Goal: Check status: Check status

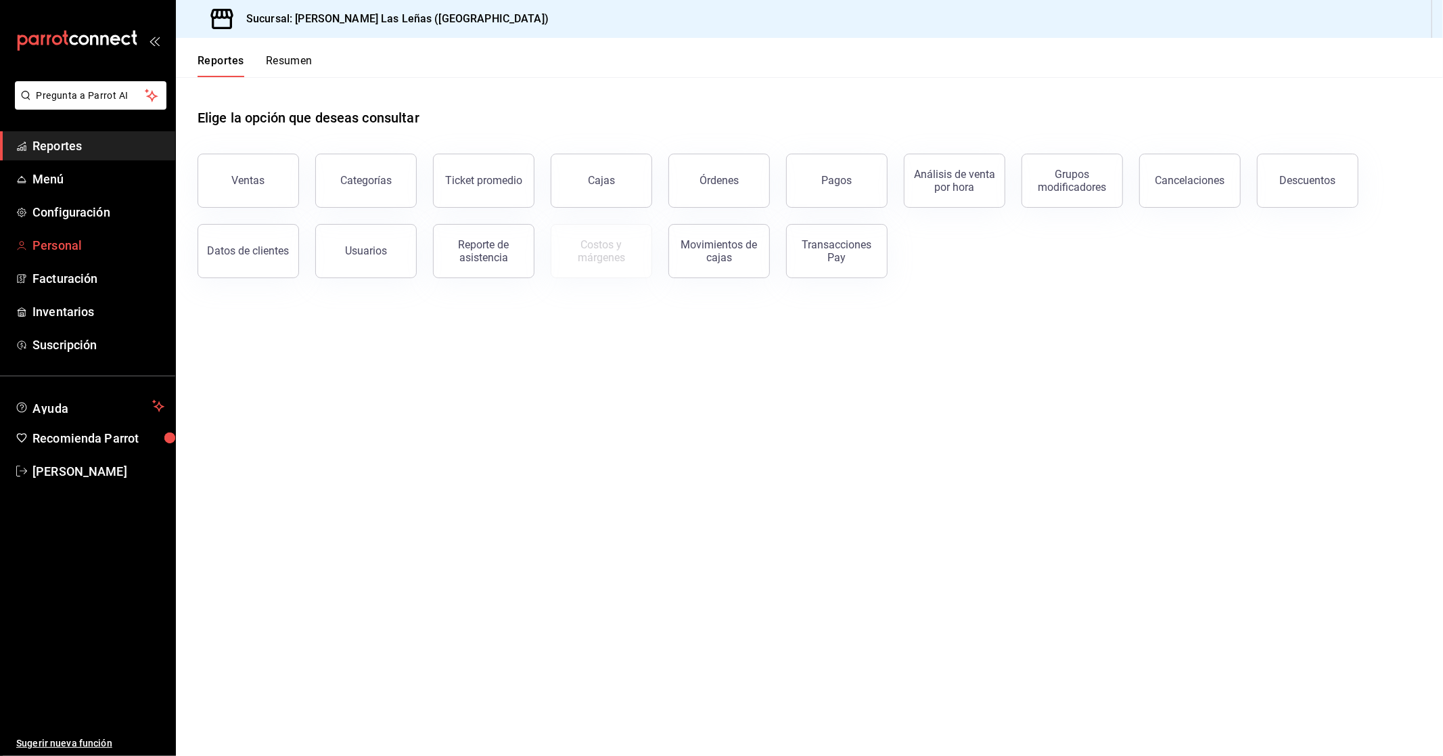
click at [77, 249] on span "Personal" at bounding box center [98, 245] width 132 height 18
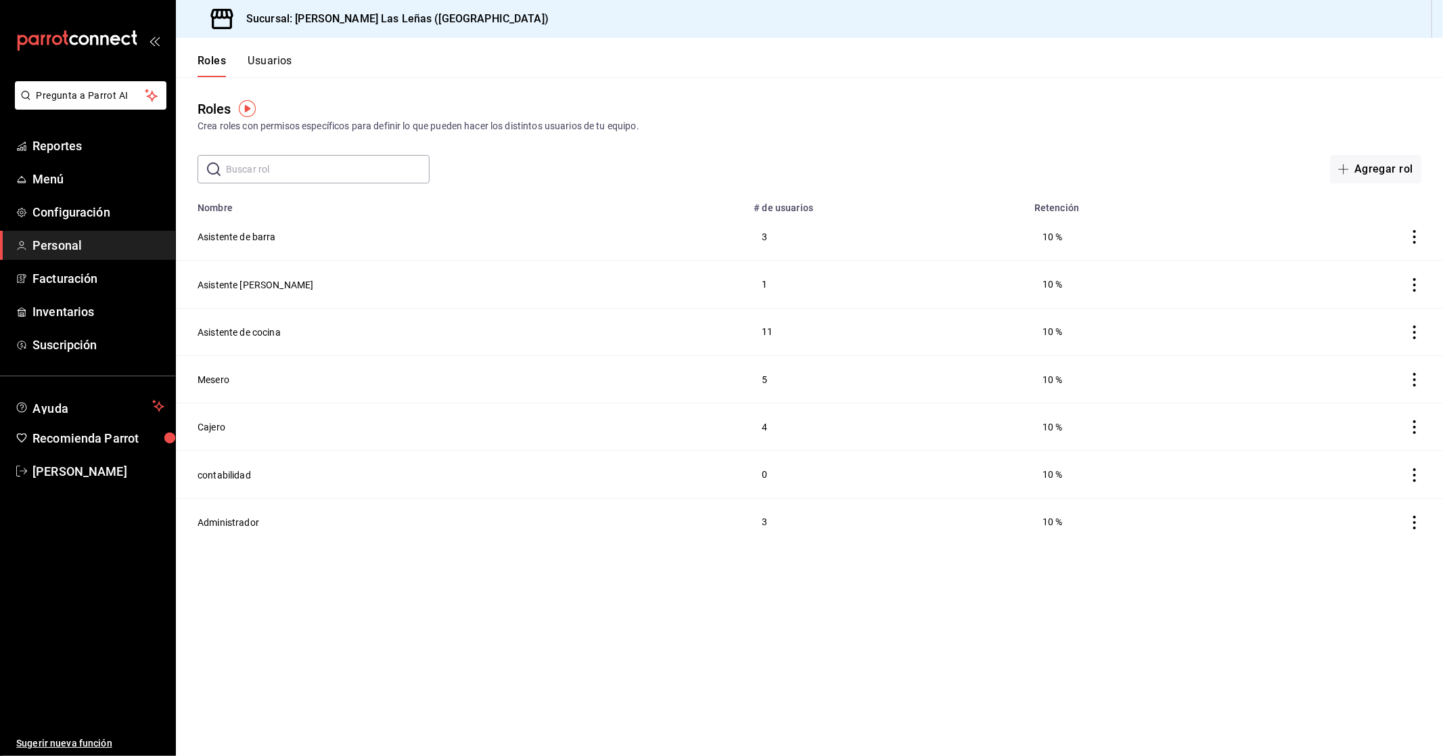
click at [254, 55] on button "Usuarios" at bounding box center [270, 65] width 45 height 23
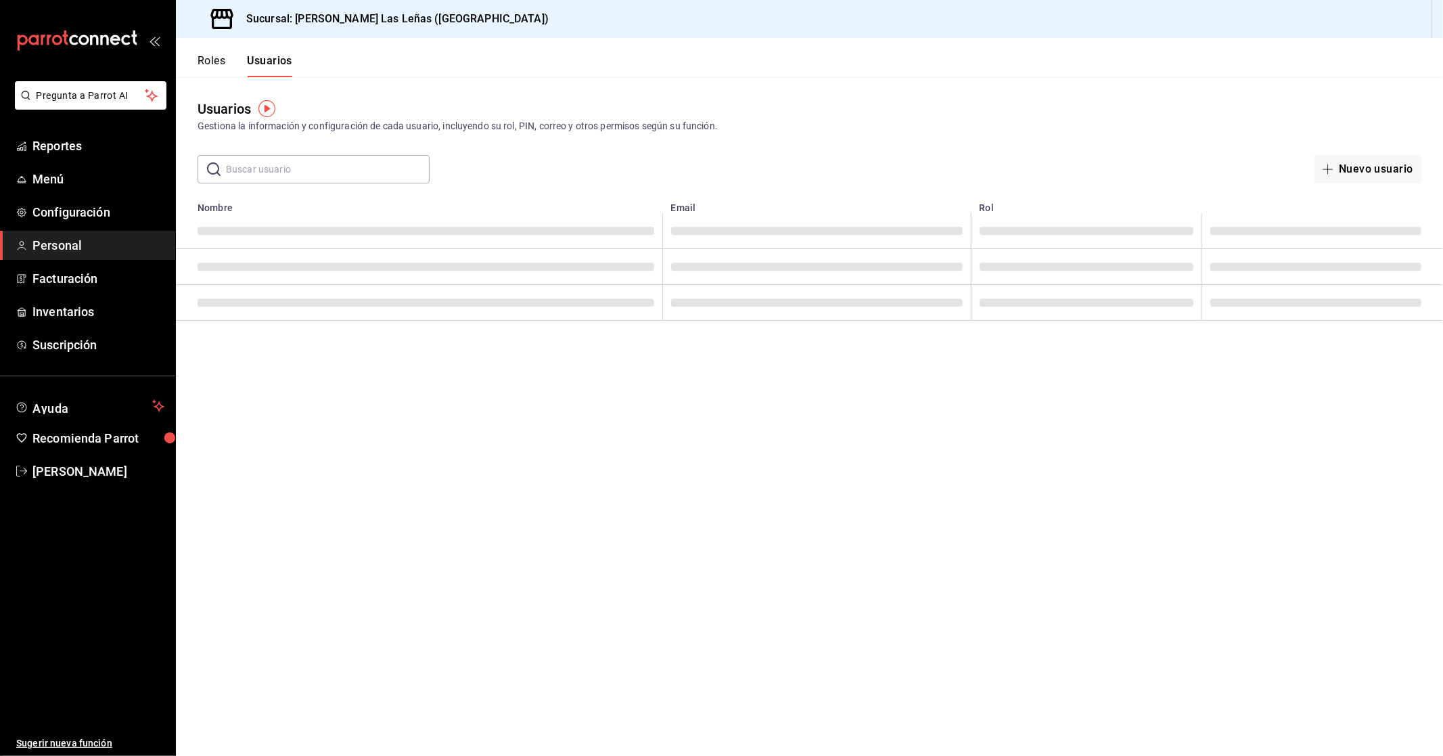
click at [349, 164] on input "text" at bounding box center [328, 169] width 204 height 27
click at [363, 103] on div "Usuarios Gestiona la información y configuración de cada usuario, incluyendo su…" at bounding box center [810, 116] width 1268 height 35
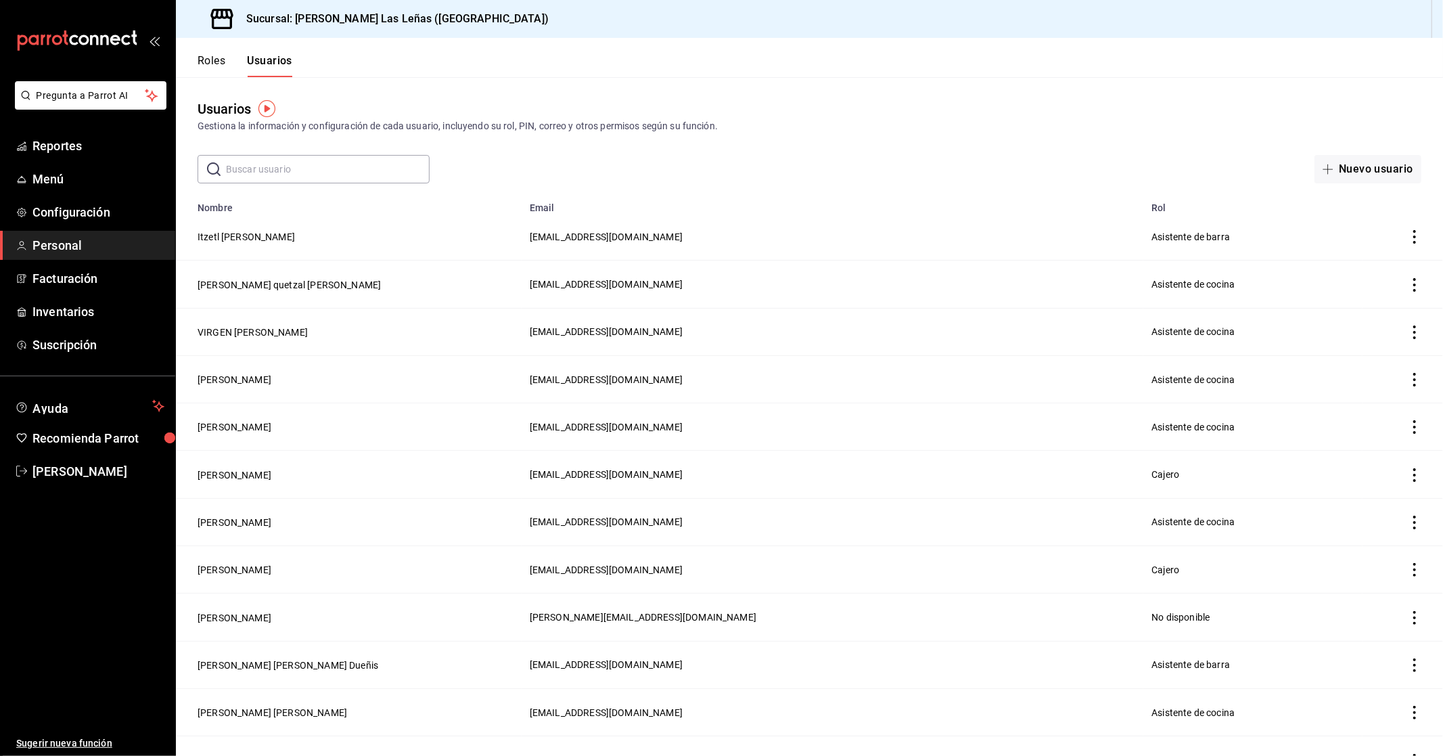
click at [200, 60] on button "Roles" at bounding box center [212, 65] width 28 height 23
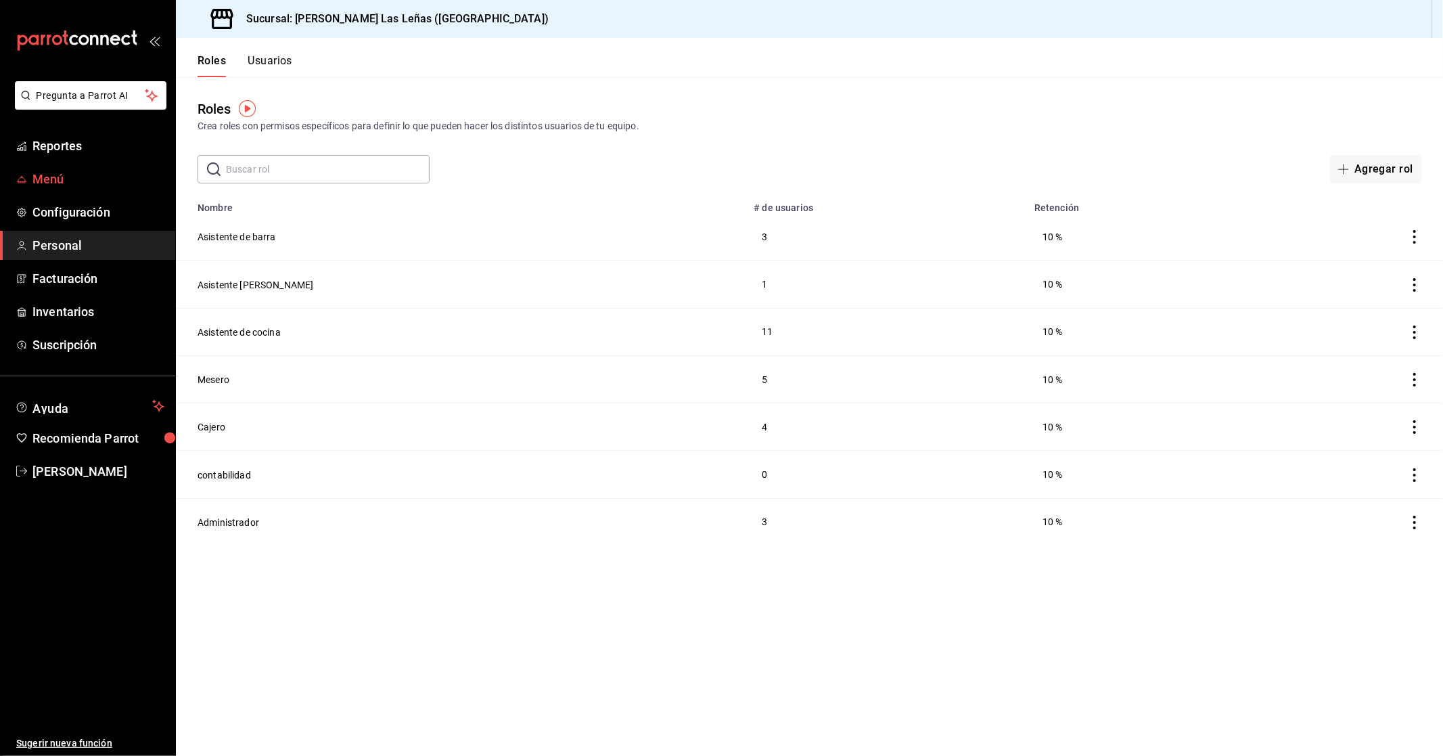
click at [86, 172] on span "Menú" at bounding box center [98, 179] width 132 height 18
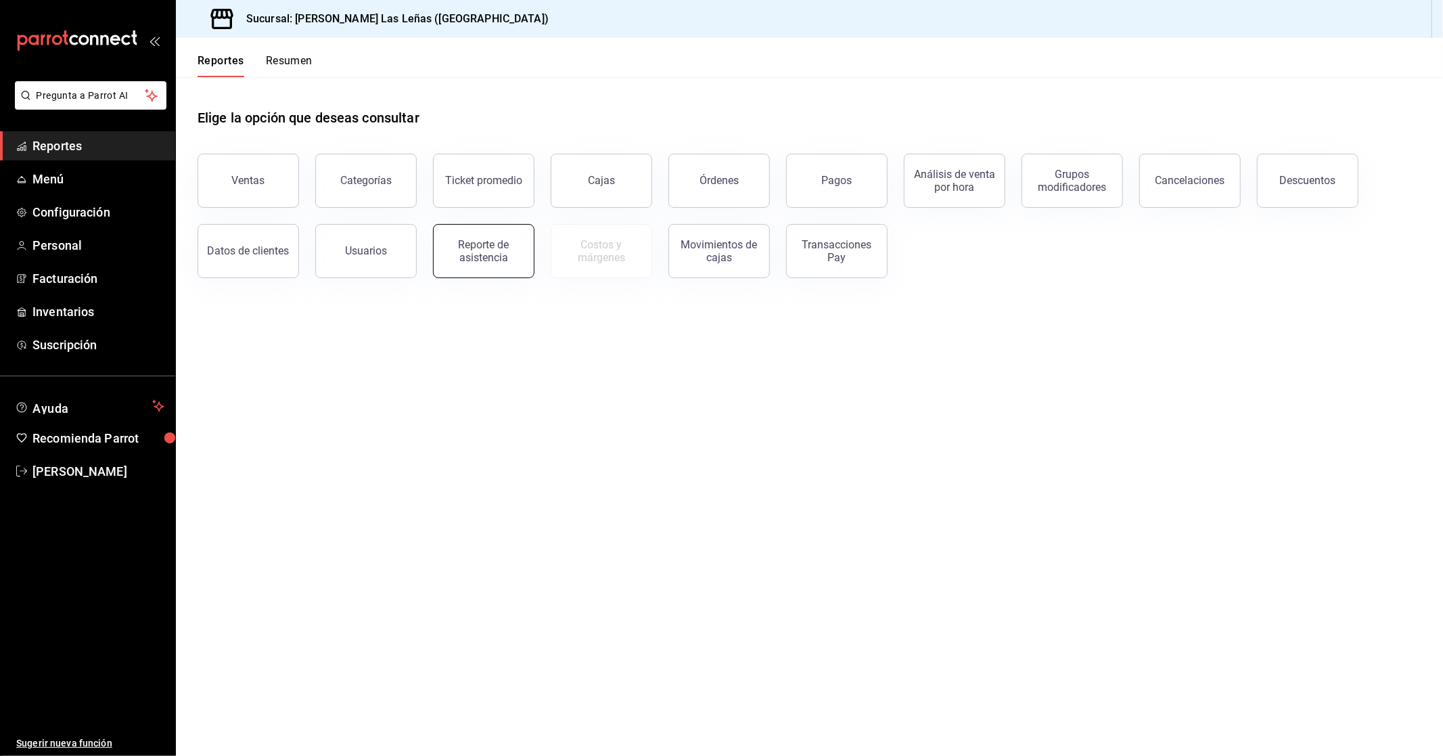
click at [453, 250] on div "Reporte de asistencia" at bounding box center [484, 251] width 84 height 26
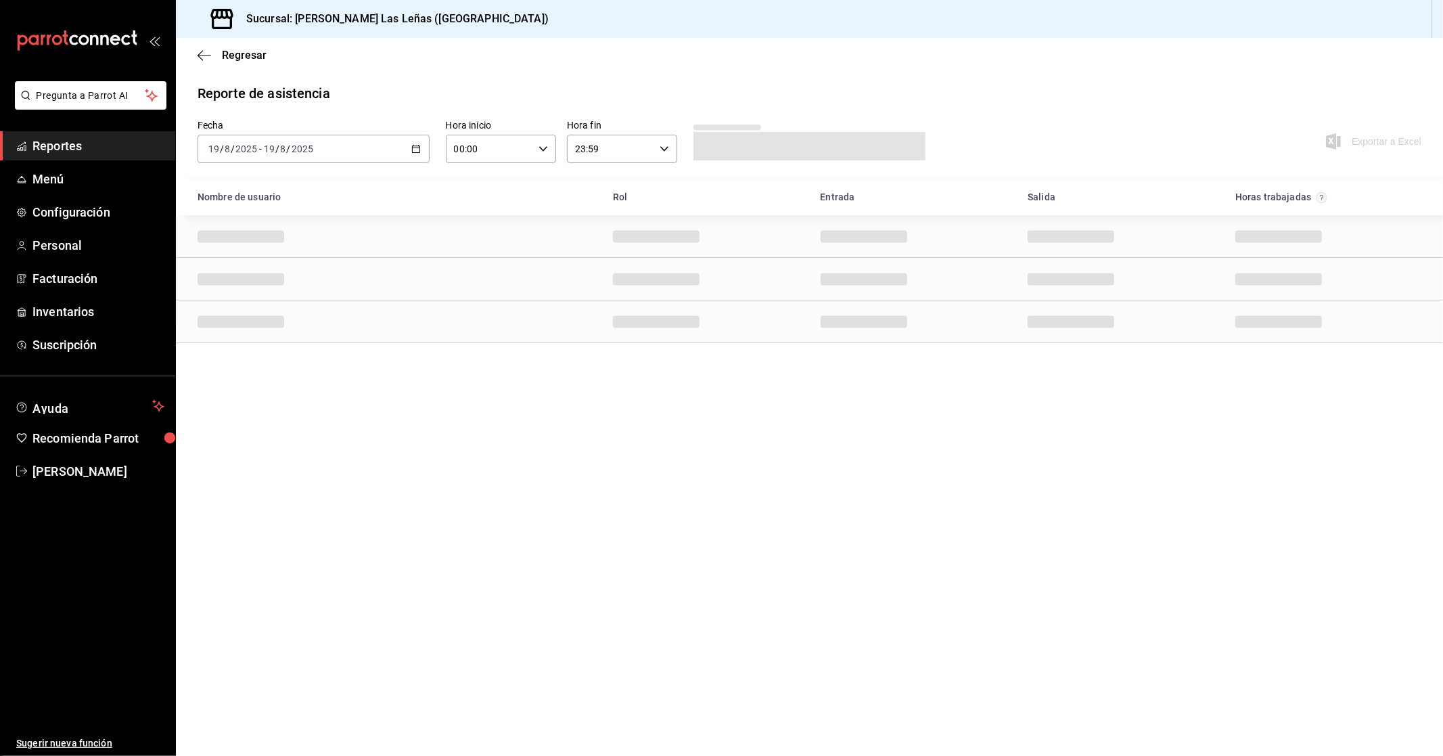
click at [359, 154] on div "[DATE] [DATE] - [DATE] [DATE]" at bounding box center [314, 149] width 232 height 28
click at [219, 223] on span "Ayer" at bounding box center [261, 220] width 105 height 14
click at [550, 474] on main "Regresar Reporte de asistencia Fecha [DATE] [DATE] - [DATE] [DATE] Hora inicio …" at bounding box center [810, 397] width 1268 height 718
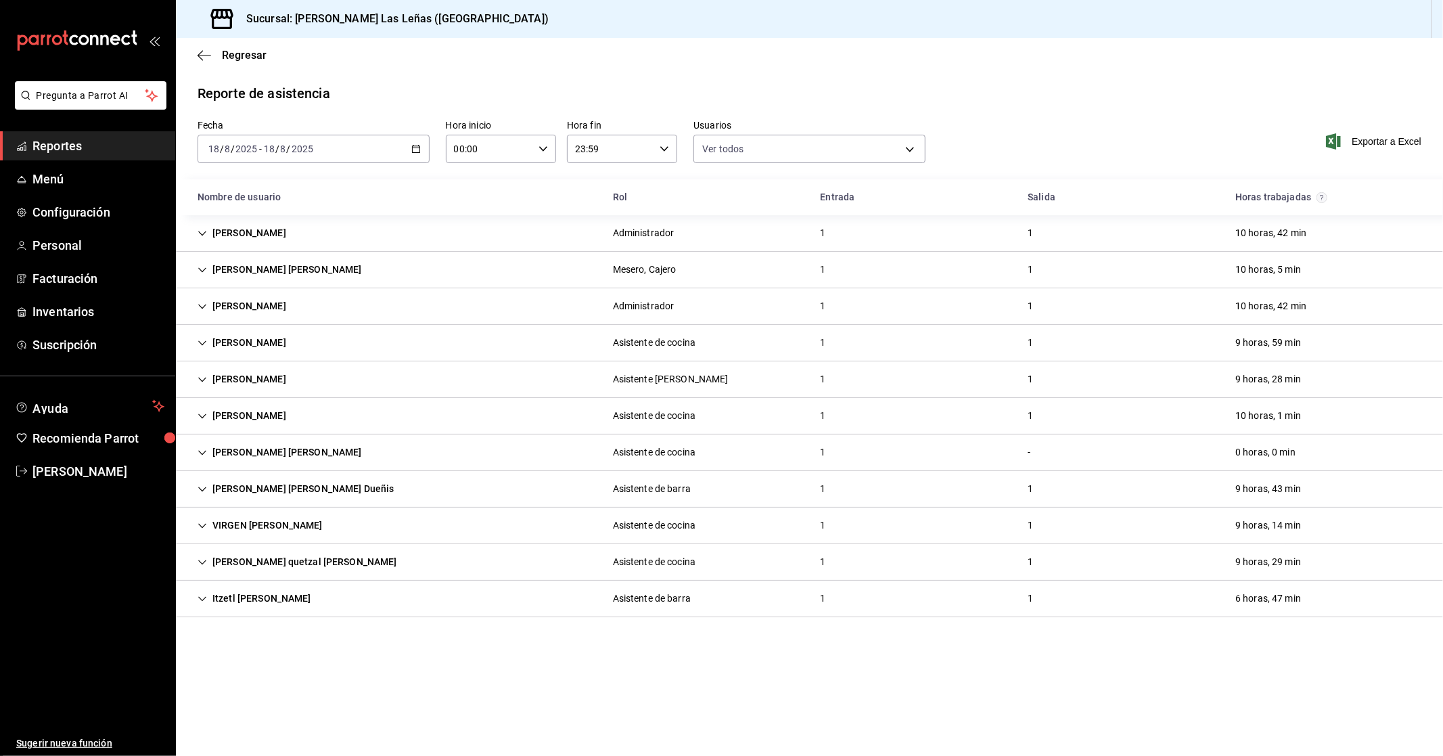
click at [289, 591] on div "Itzetl [PERSON_NAME]" at bounding box center [254, 598] width 135 height 25
click at [403, 719] on main "Regresar Reporte de asistencia Fecha [DATE] [DATE] - [DATE] [DATE] Hora inicio …" at bounding box center [810, 397] width 1268 height 718
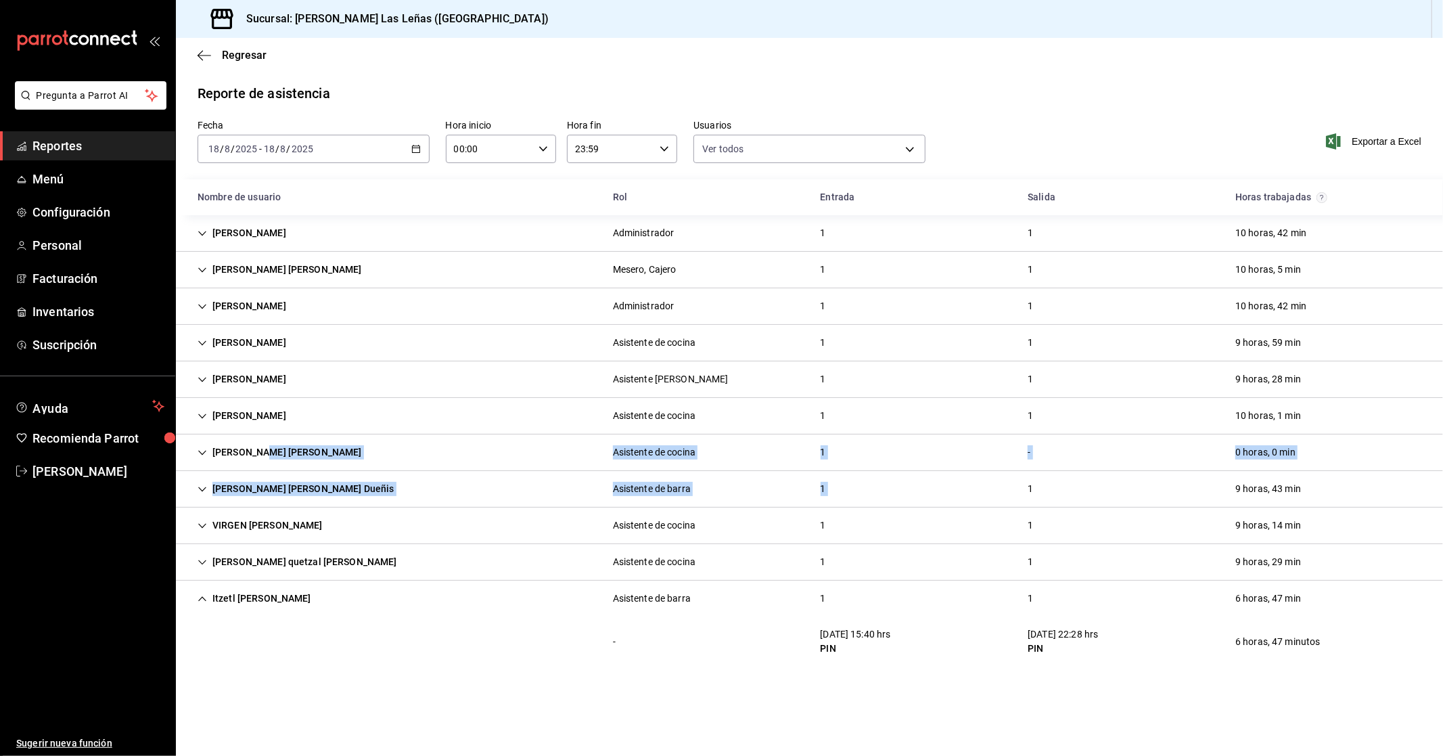
drag, startPoint x: 259, startPoint y: 451, endPoint x: 1015, endPoint y: 476, distance: 756.3
click at [698, 476] on div "[PERSON_NAME] Administrador 1 1 10 horas, 42 min [PERSON_NAME] [PERSON_NAME] Me…" at bounding box center [810, 440] width 1268 height 451
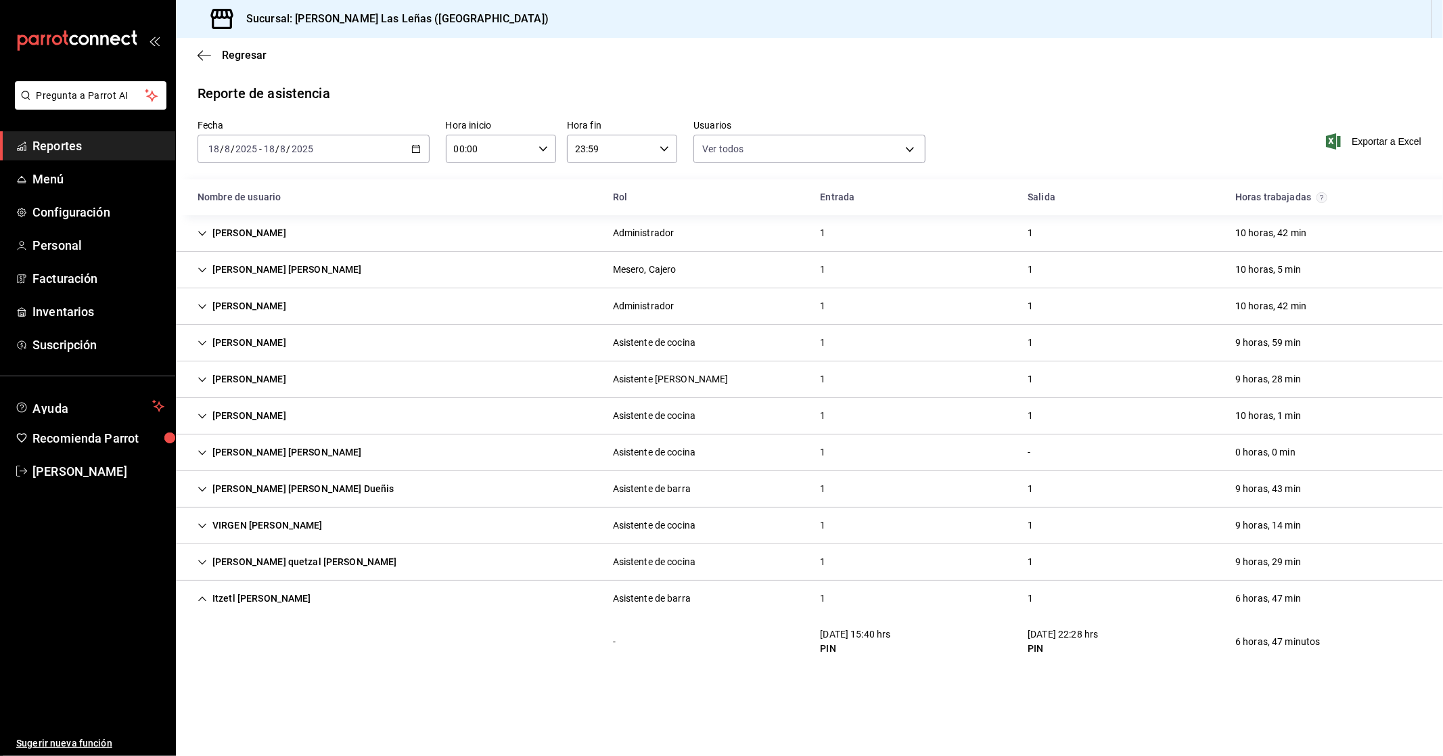
click at [698, 697] on main "Regresar Reporte de asistencia Fecha [DATE] [DATE] - [DATE] [DATE] Hora inicio …" at bounding box center [810, 397] width 1268 height 718
